Goal: Find specific page/section: Find specific page/section

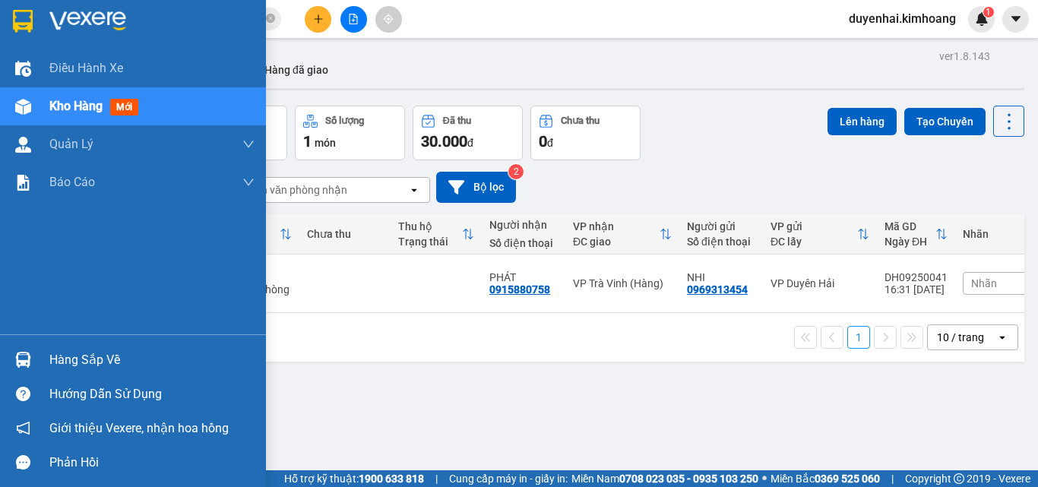
click at [101, 361] on div "Hàng sắp về" at bounding box center [151, 360] width 205 height 23
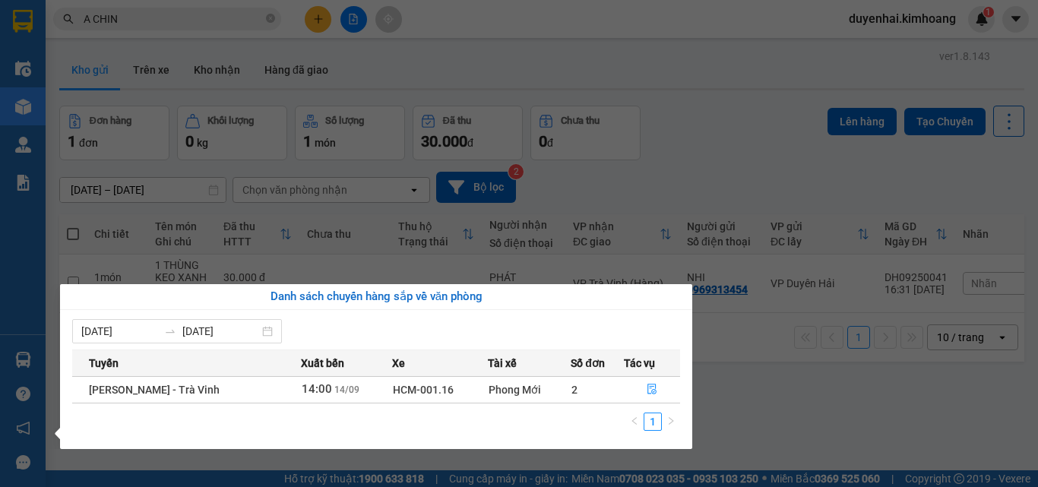
click at [747, 427] on section "Kết quả tìm kiếm ( 3 ) Bộ lọc Mã ĐH Trạng thái Món hàng Thu hộ Tổng cước Chưa c…" at bounding box center [519, 243] width 1038 height 487
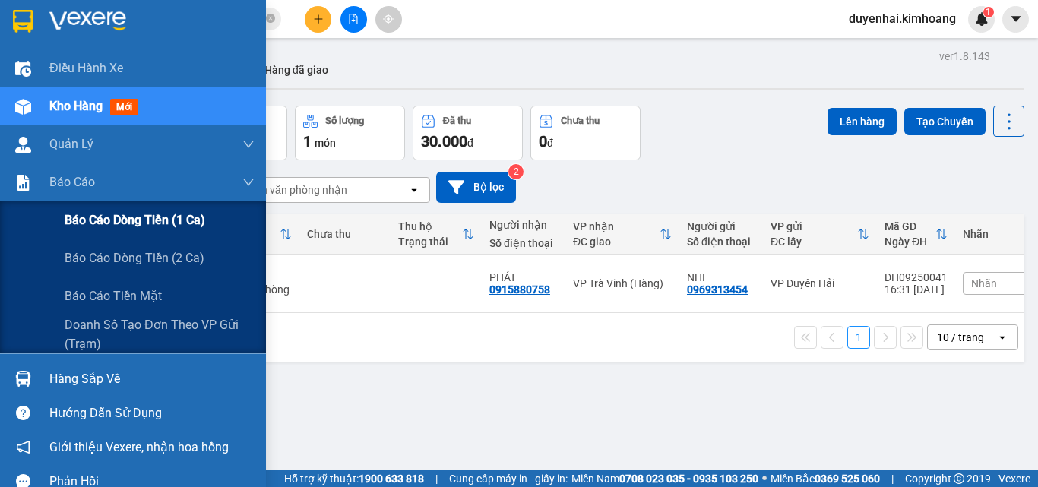
click at [113, 229] on span "Báo cáo dòng tiền (1 ca)" at bounding box center [135, 219] width 141 height 19
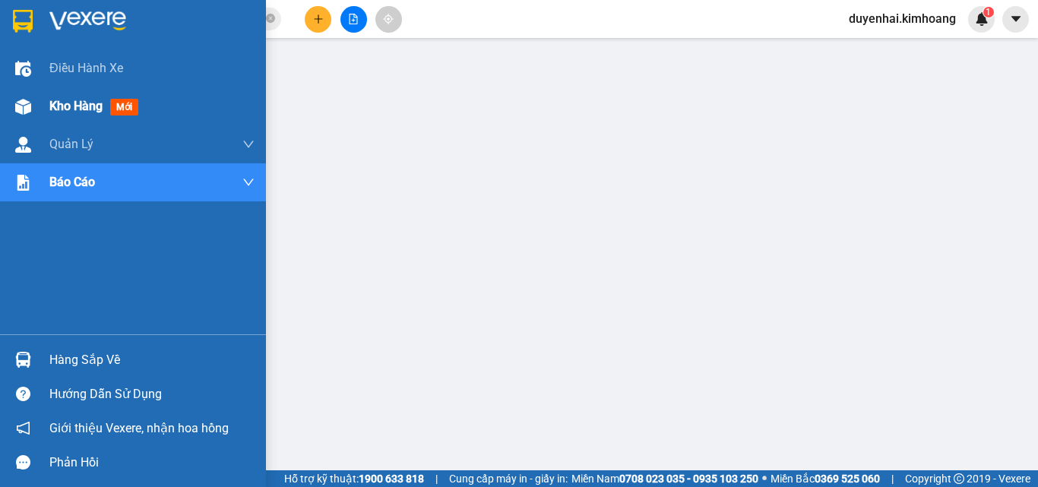
click at [74, 109] on span "Kho hàng" at bounding box center [75, 106] width 53 height 14
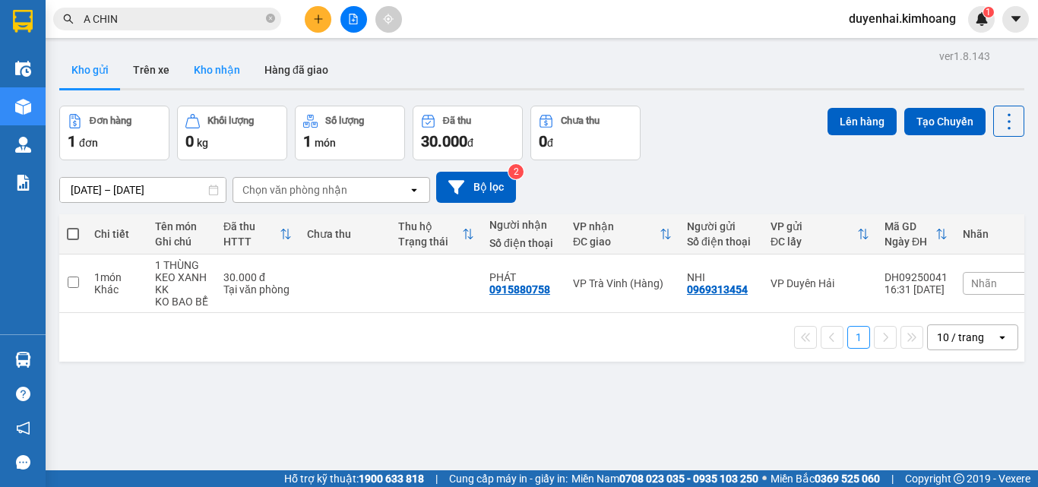
click at [226, 67] on button "Kho nhận" at bounding box center [217, 70] width 71 height 36
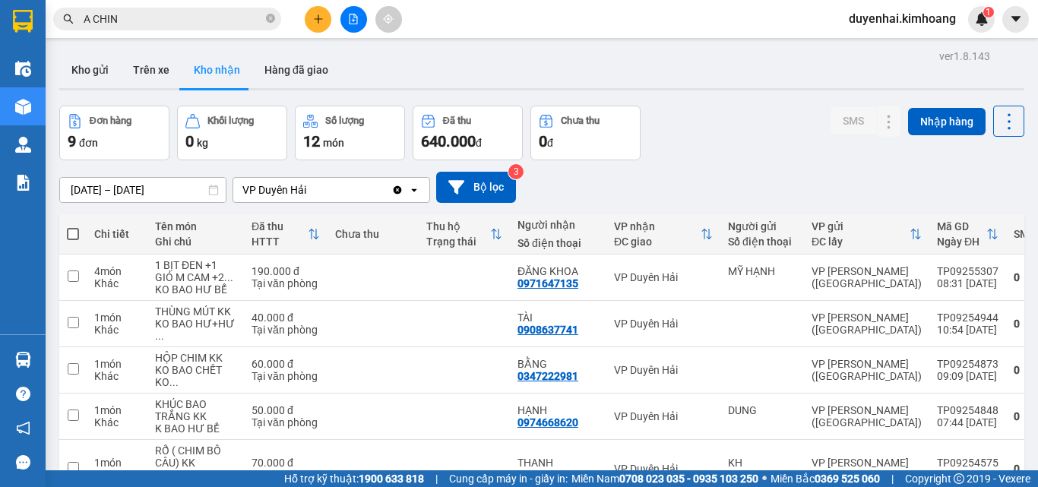
click at [182, 52] on button "Kho nhận" at bounding box center [217, 70] width 71 height 36
